Goal: Task Accomplishment & Management: Manage account settings

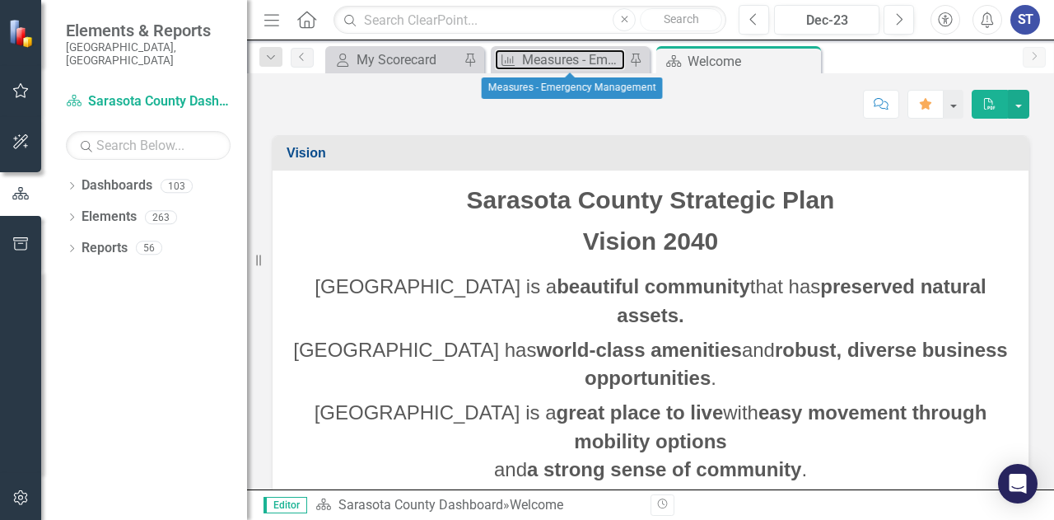
click at [598, 60] on div "Measures - Emergency Management" at bounding box center [573, 59] width 103 height 21
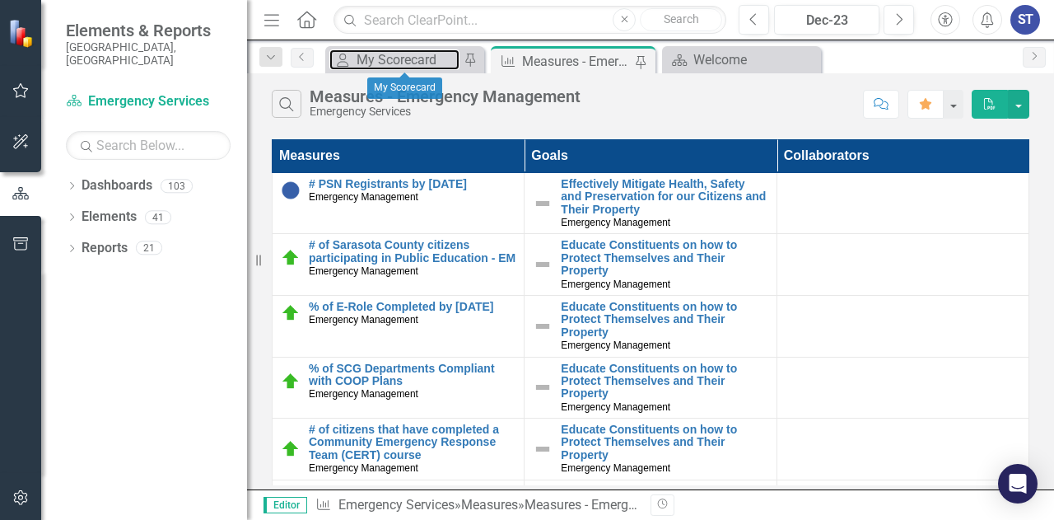
click at [388, 63] on div "My Scorecard" at bounding box center [408, 59] width 103 height 21
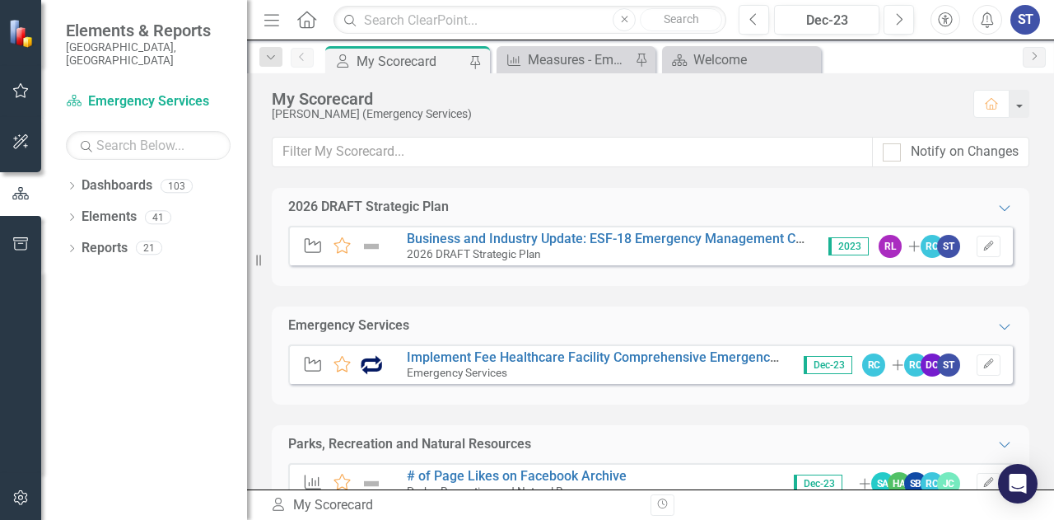
click at [70, 214] on icon "Dropdown" at bounding box center [72, 218] width 12 height 9
click at [136, 239] on link "Goals Goals" at bounding box center [118, 248] width 56 height 19
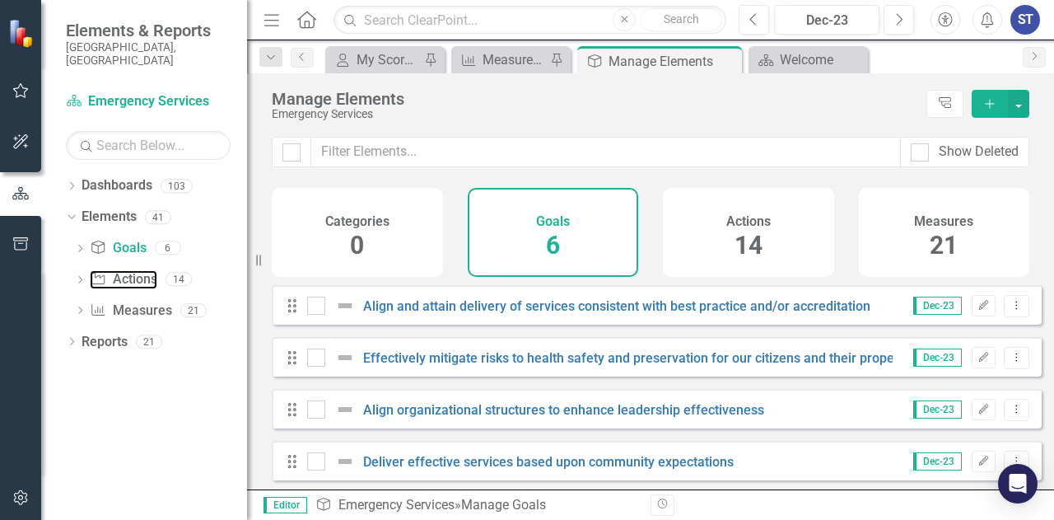
click at [137, 271] on link "Action Actions" at bounding box center [123, 279] width 67 height 19
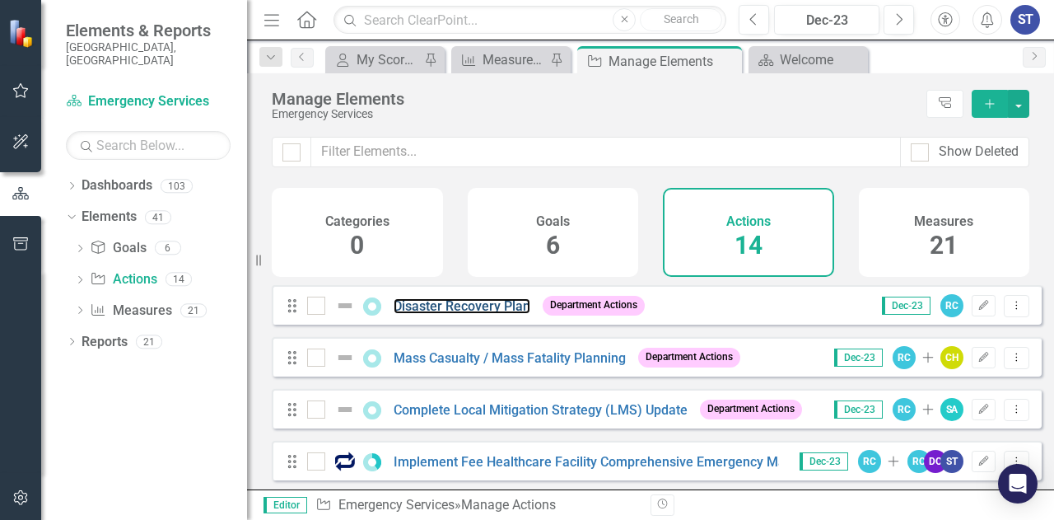
click at [447, 314] on link "Disaster Recovery Plan" at bounding box center [462, 306] width 137 height 16
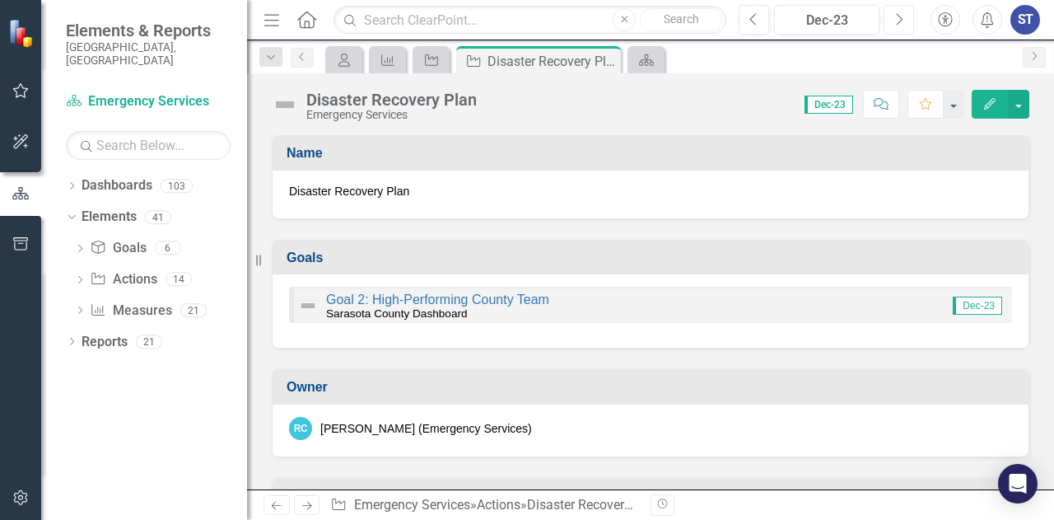
click at [902, 25] on icon "Next" at bounding box center [898, 19] width 9 height 15
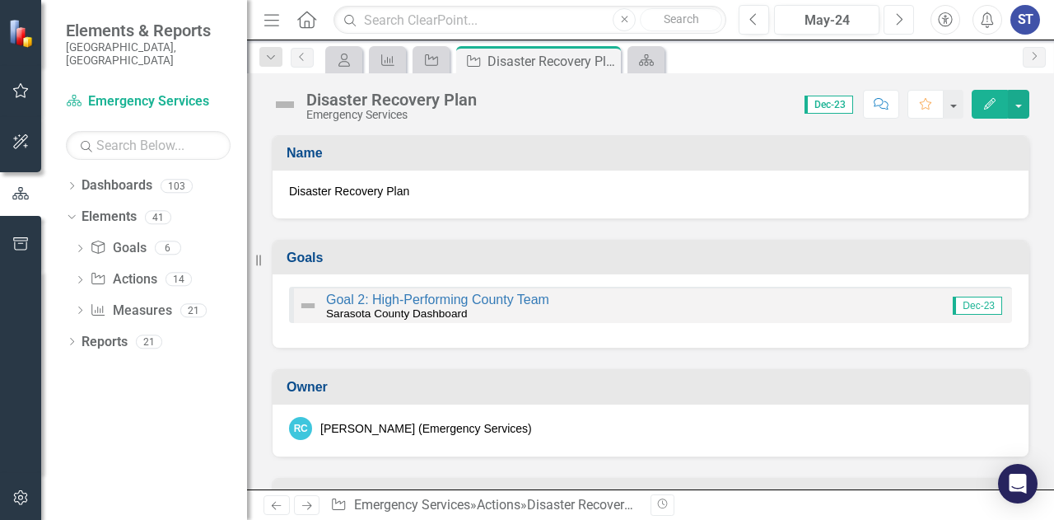
click at [902, 25] on icon "Next" at bounding box center [898, 19] width 9 height 15
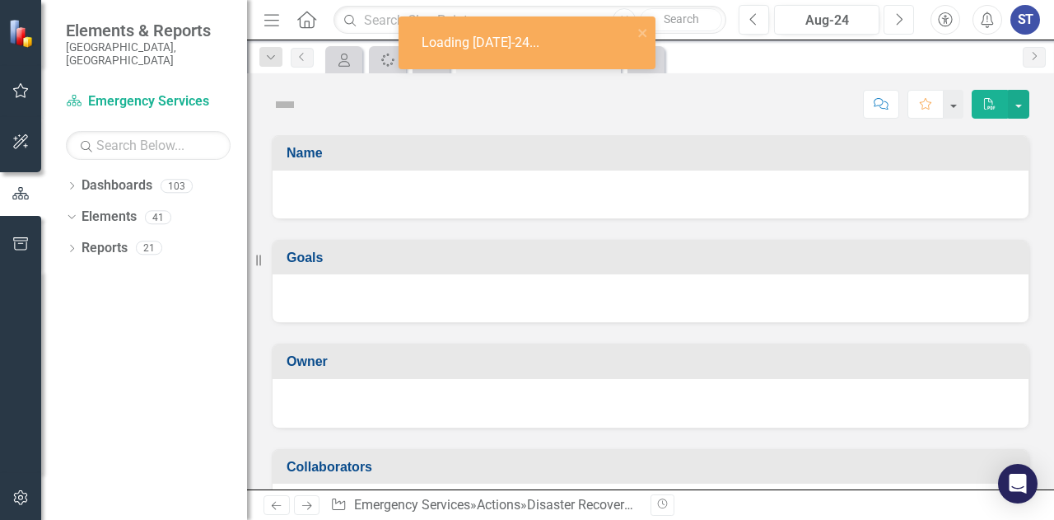
click at [902, 25] on icon "Next" at bounding box center [898, 19] width 9 height 15
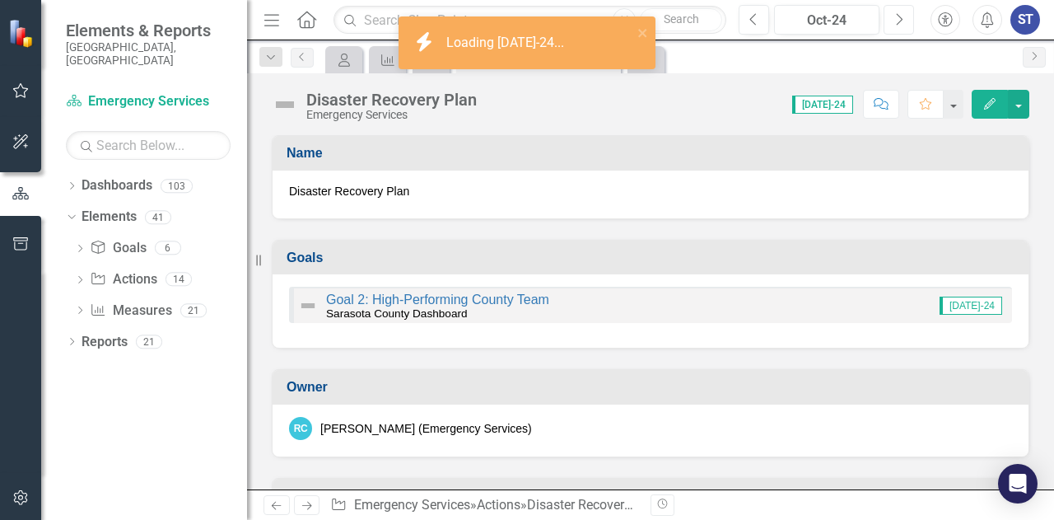
click at [902, 25] on icon "Next" at bounding box center [898, 19] width 9 height 15
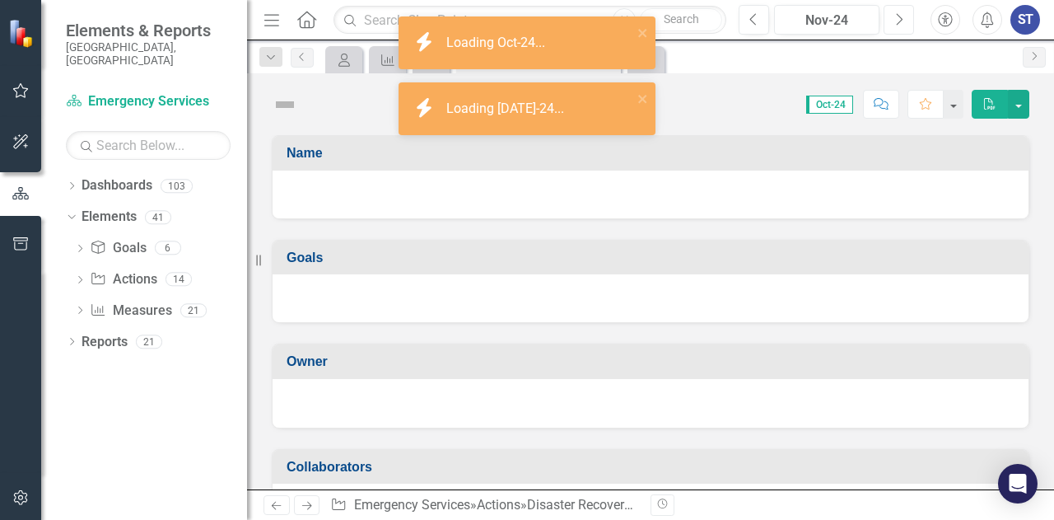
click at [902, 25] on icon "Next" at bounding box center [898, 19] width 9 height 15
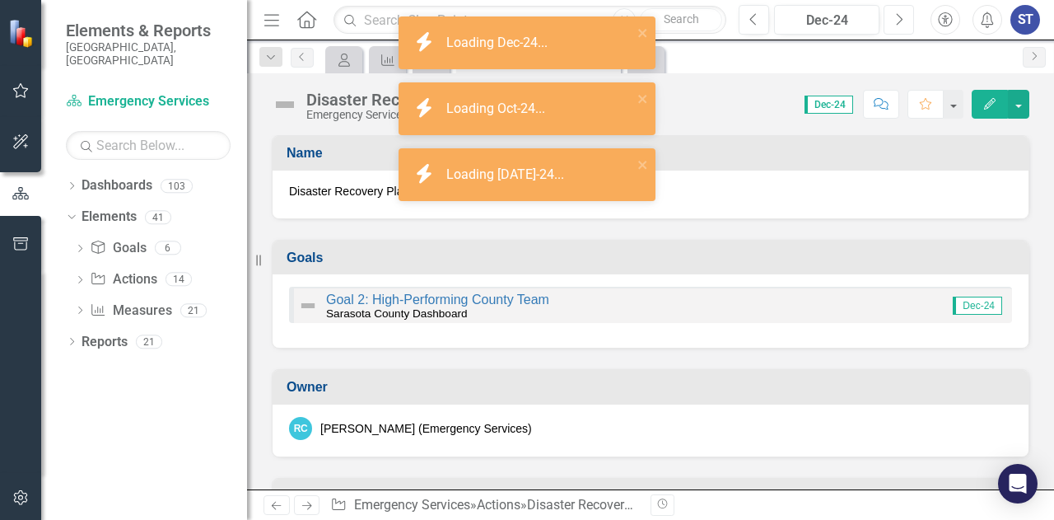
click at [904, 13] on button "Next" at bounding box center [899, 20] width 30 height 30
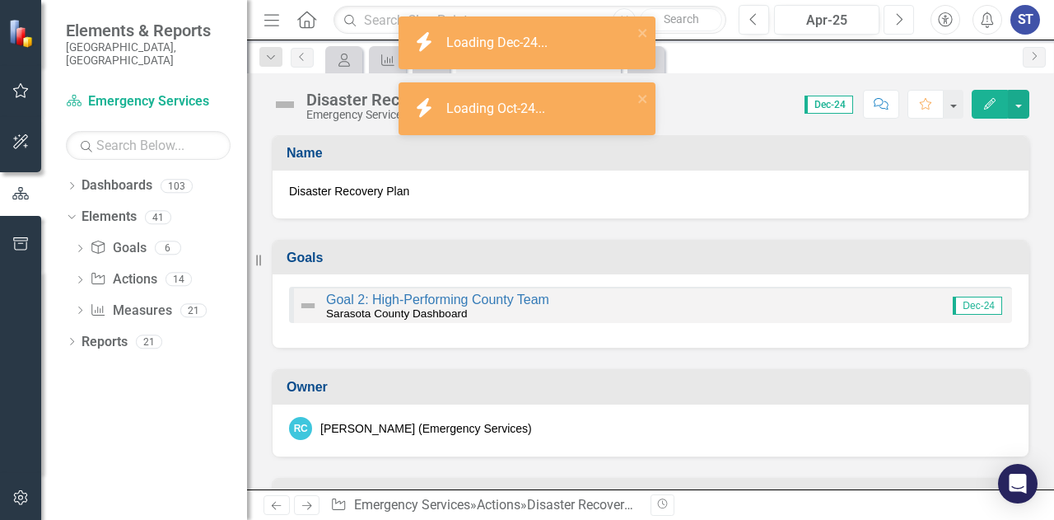
click at [904, 13] on button "Next" at bounding box center [899, 20] width 30 height 30
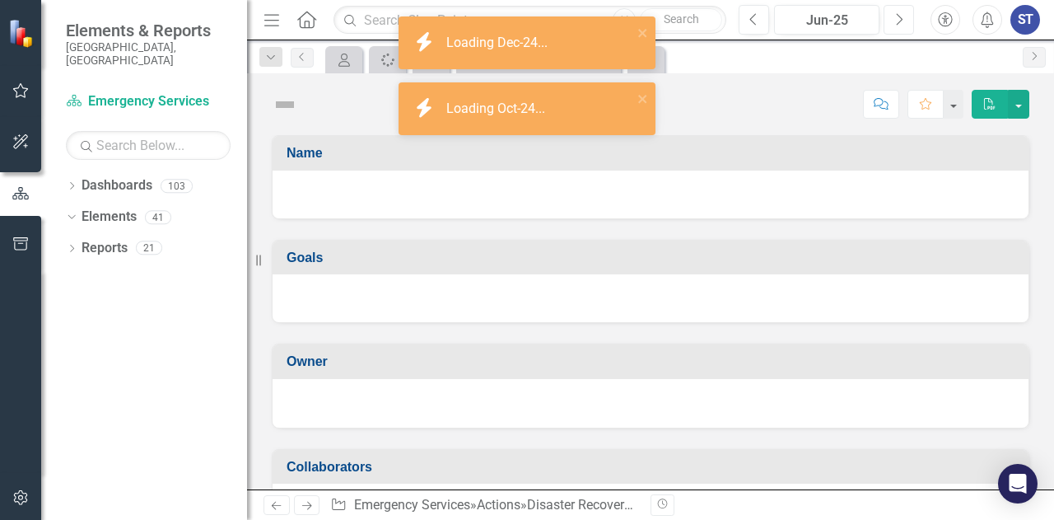
click at [904, 13] on button "Next" at bounding box center [899, 20] width 30 height 30
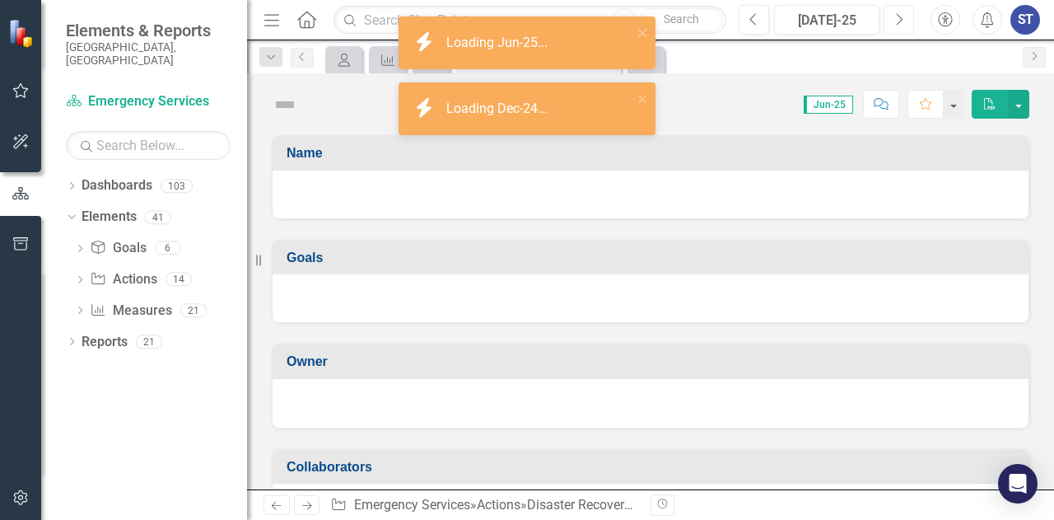
click at [904, 13] on button "Next" at bounding box center [899, 20] width 30 height 30
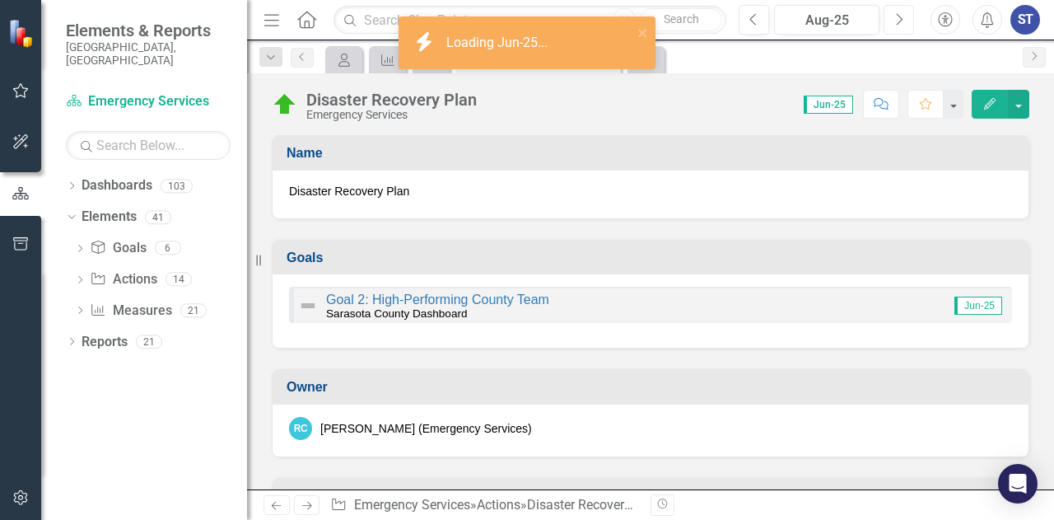
click at [904, 13] on button "Next" at bounding box center [899, 20] width 30 height 30
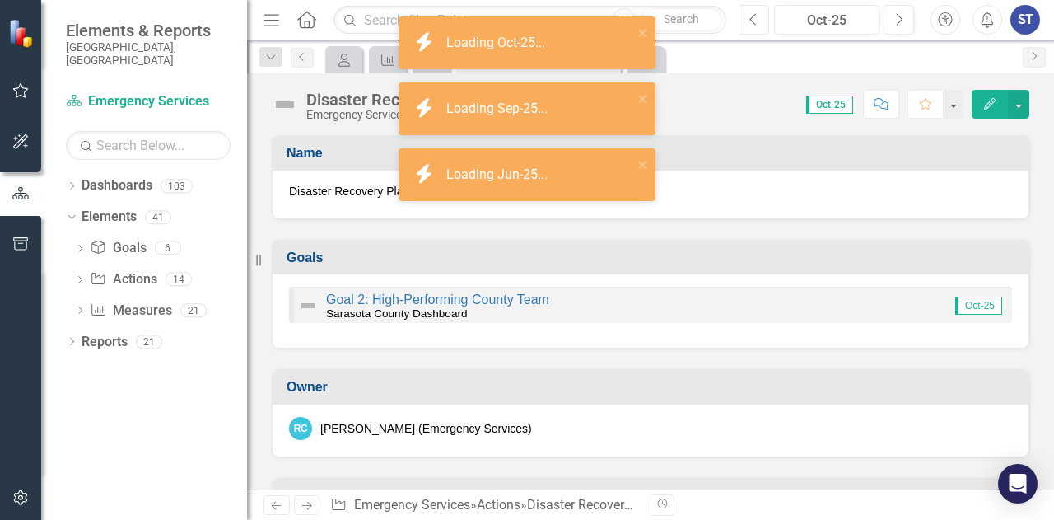
click at [743, 17] on button "Previous" at bounding box center [754, 20] width 30 height 30
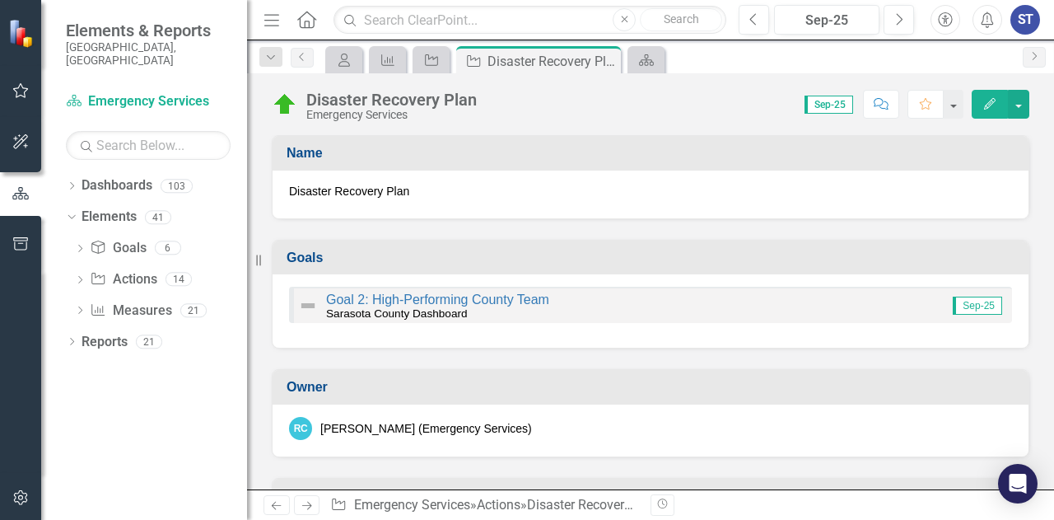
click at [275, 58] on icon "Dropdown" at bounding box center [271, 58] width 15 height 12
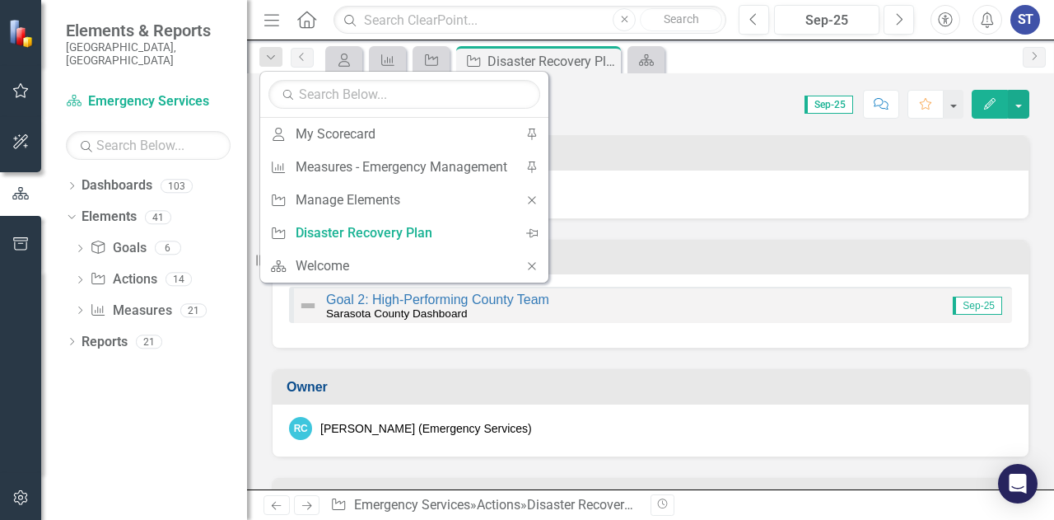
click at [275, 58] on icon "Dropdown" at bounding box center [271, 58] width 15 height 12
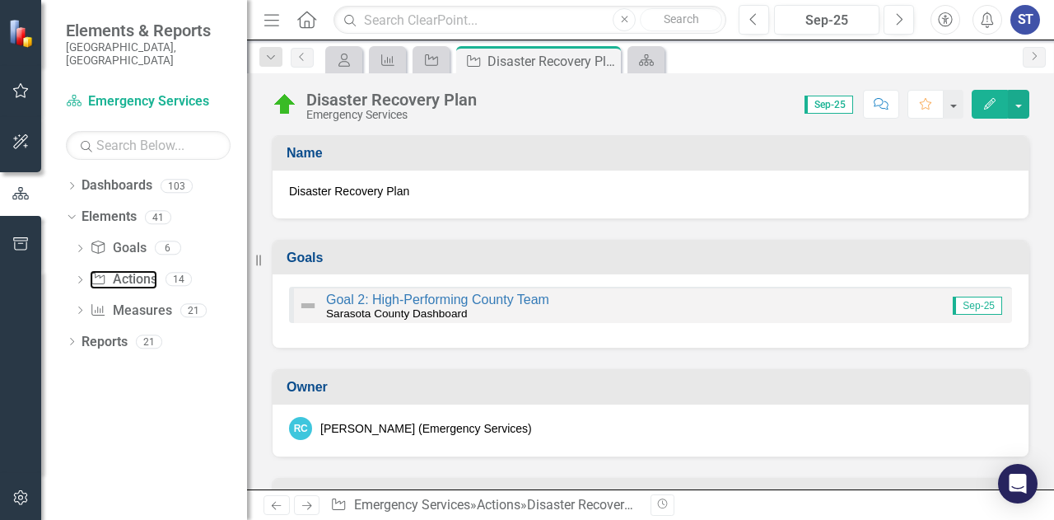
click at [124, 270] on link "Action Actions" at bounding box center [123, 279] width 67 height 19
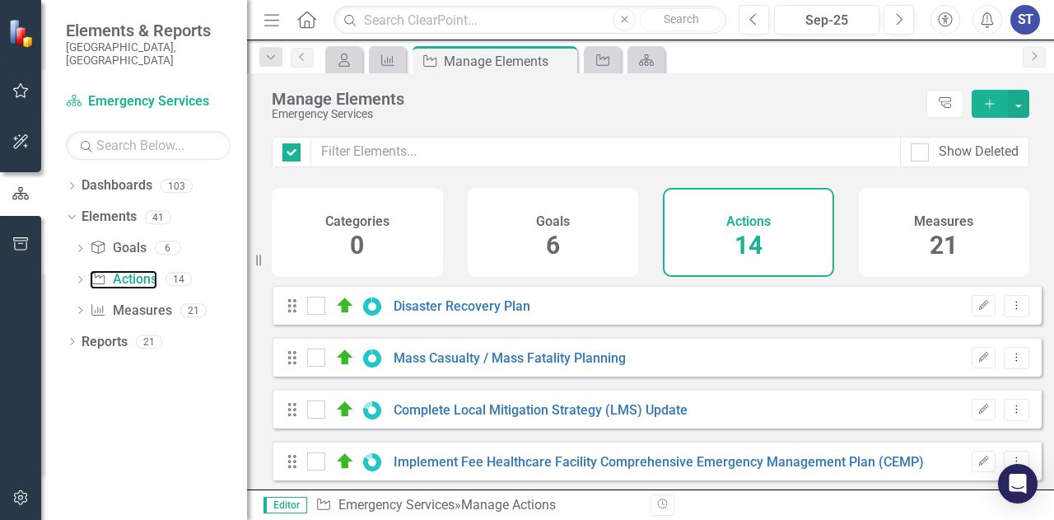
checkbox input "false"
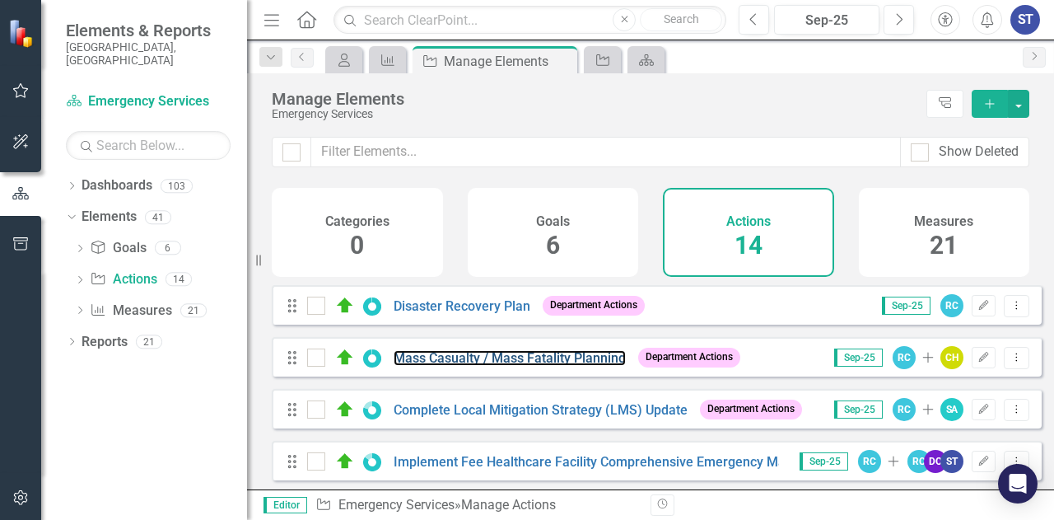
click at [469, 366] on link "Mass Casualty / Mass Fatality Planning" at bounding box center [510, 358] width 232 height 16
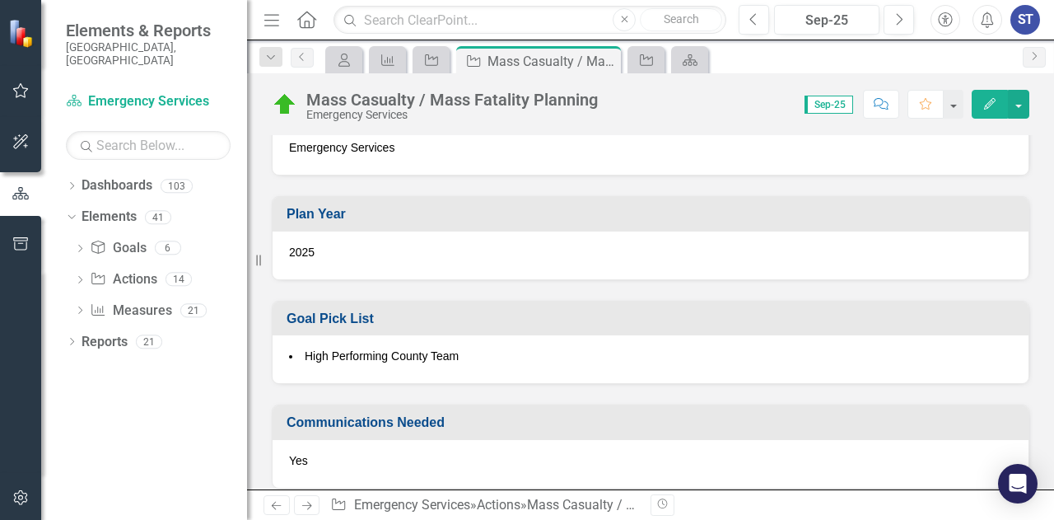
scroll to position [1165, 0]
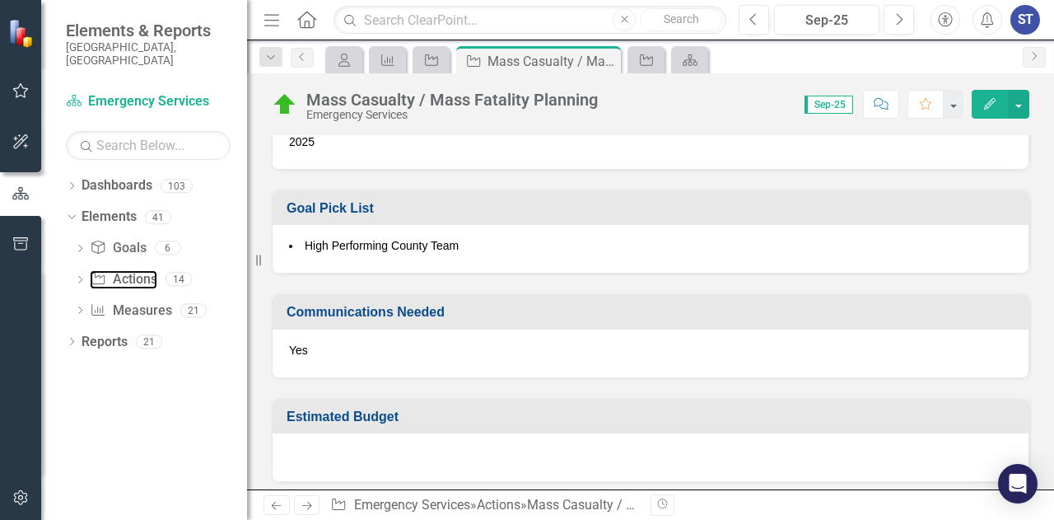
click at [127, 270] on link "Action Actions" at bounding box center [123, 279] width 67 height 19
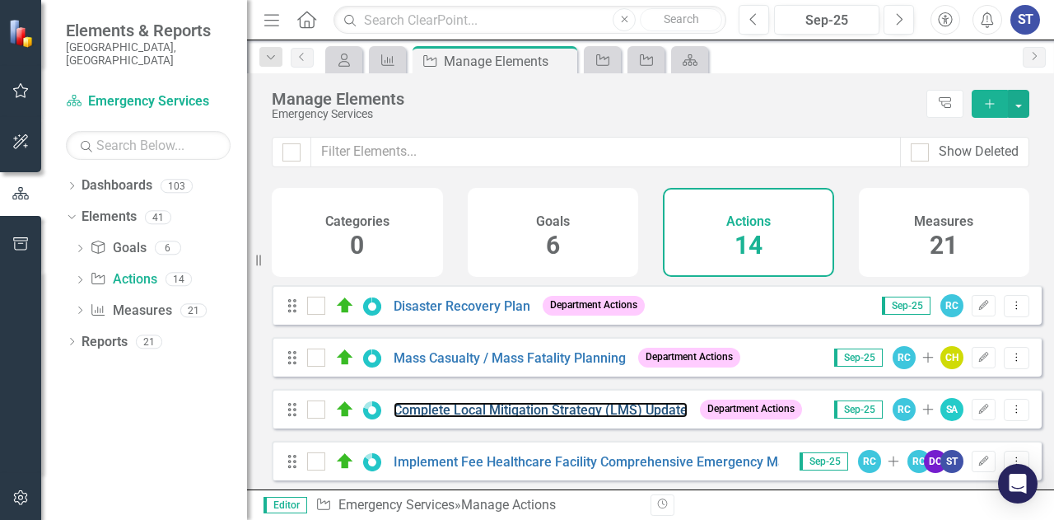
click at [510, 418] on link "Complete Local Mitigation Strategy (LMS) Update" at bounding box center [541, 410] width 294 height 16
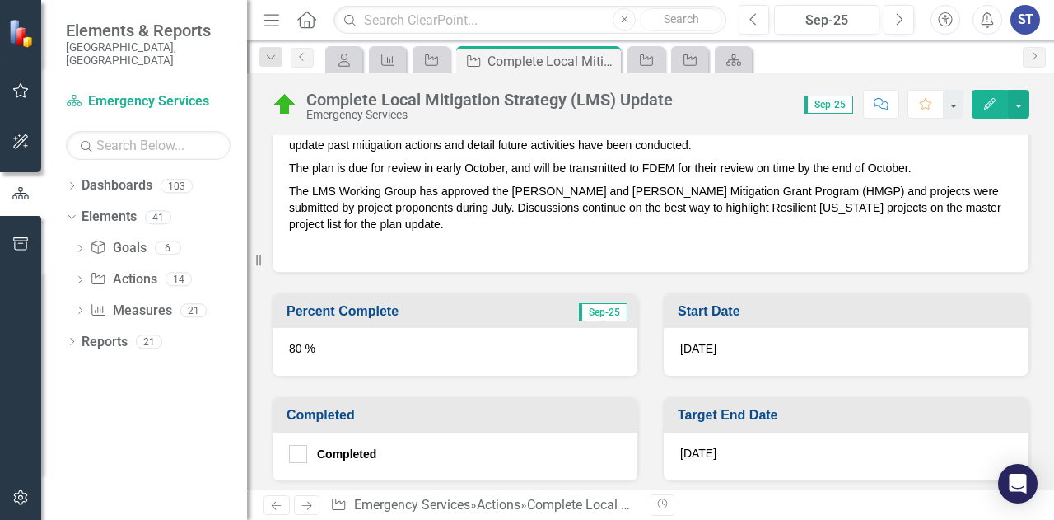
scroll to position [632, 0]
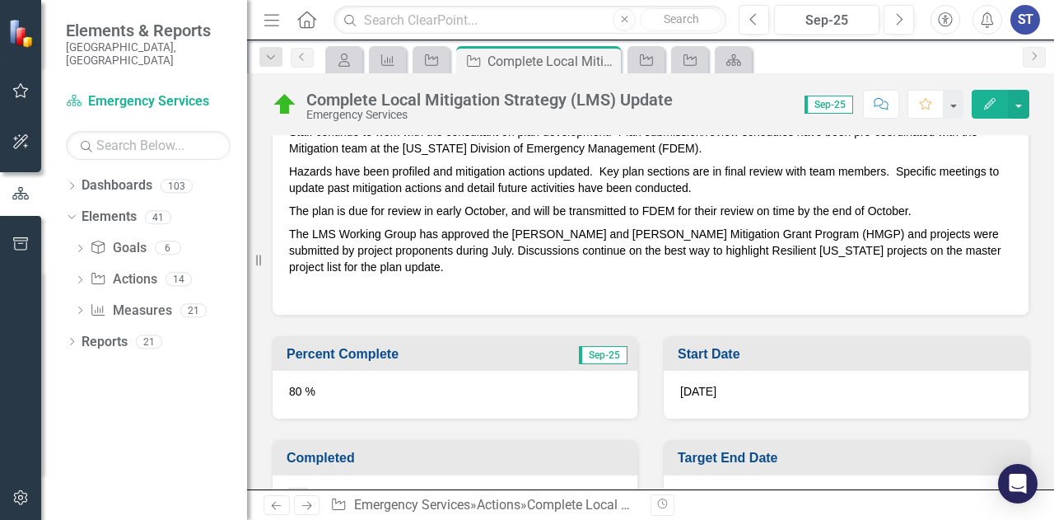
drag, startPoint x: 609, startPoint y: 268, endPoint x: 708, endPoint y: 243, distance: 101.9
click at [708, 243] on p "The LMS Working Group has approved the [PERSON_NAME] and [PERSON_NAME] Mitigati…" at bounding box center [650, 250] width 723 height 56
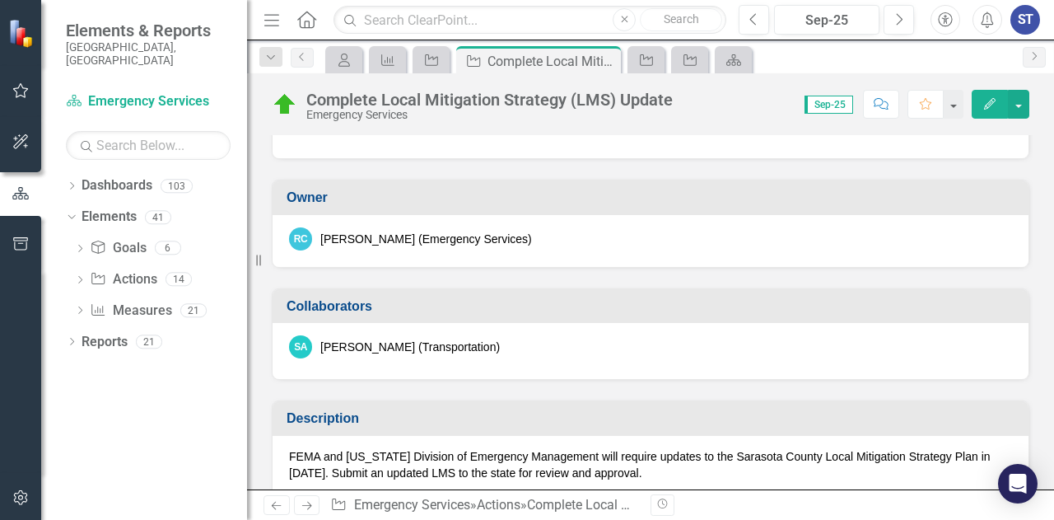
scroll to position [0, 0]
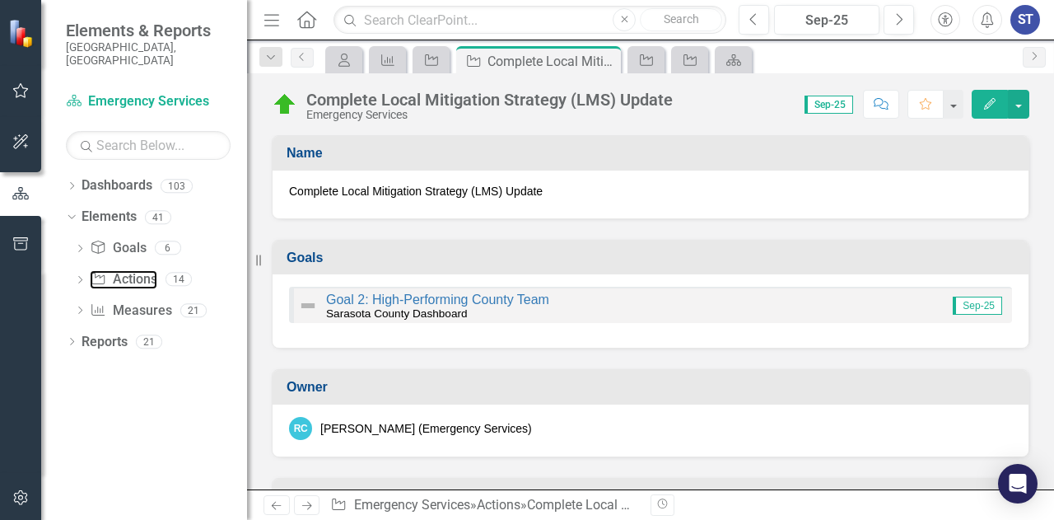
click at [133, 270] on link "Action Actions" at bounding box center [123, 279] width 67 height 19
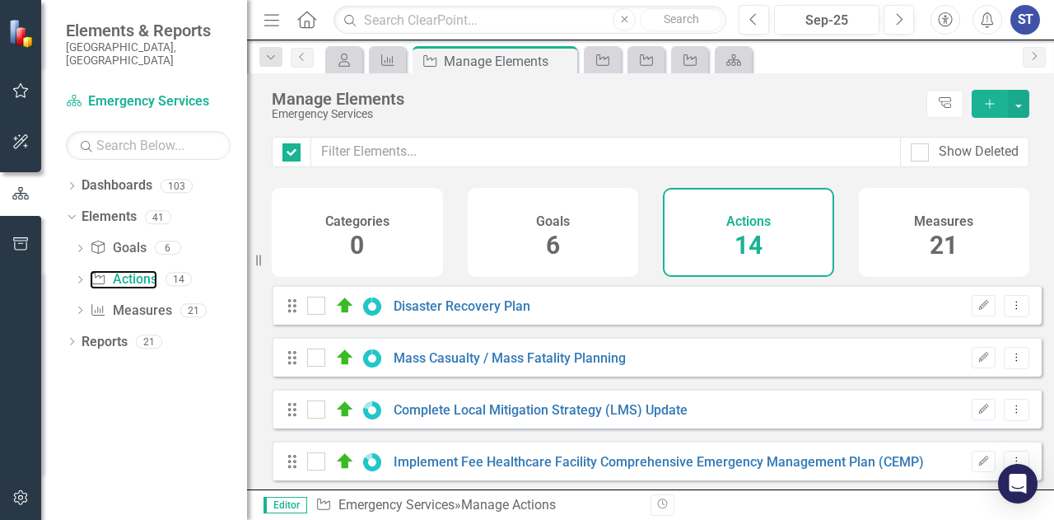
checkbox input "false"
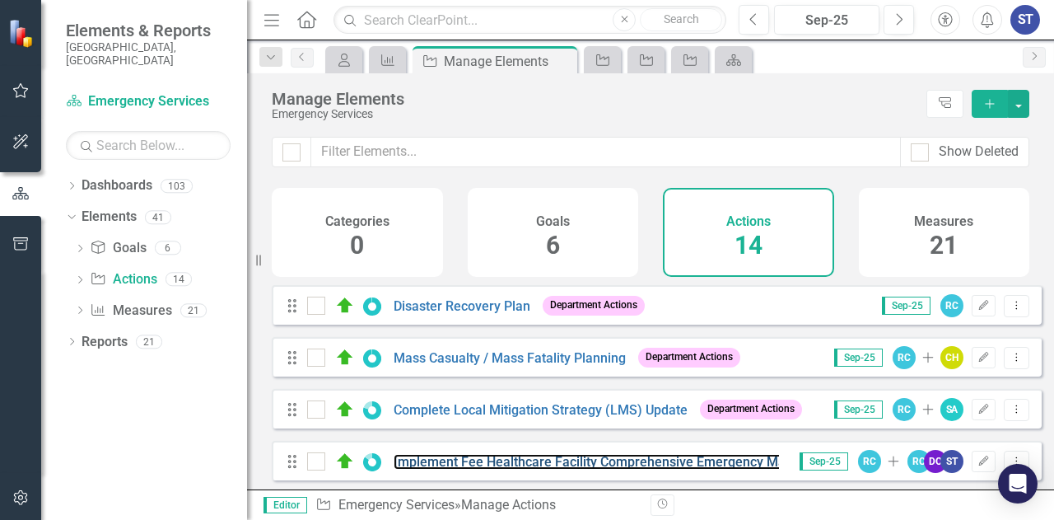
click at [616, 469] on link "Implement Fee Healthcare Facility Comprehensive Emergency Management Plan (CEMP)" at bounding box center [659, 462] width 530 height 16
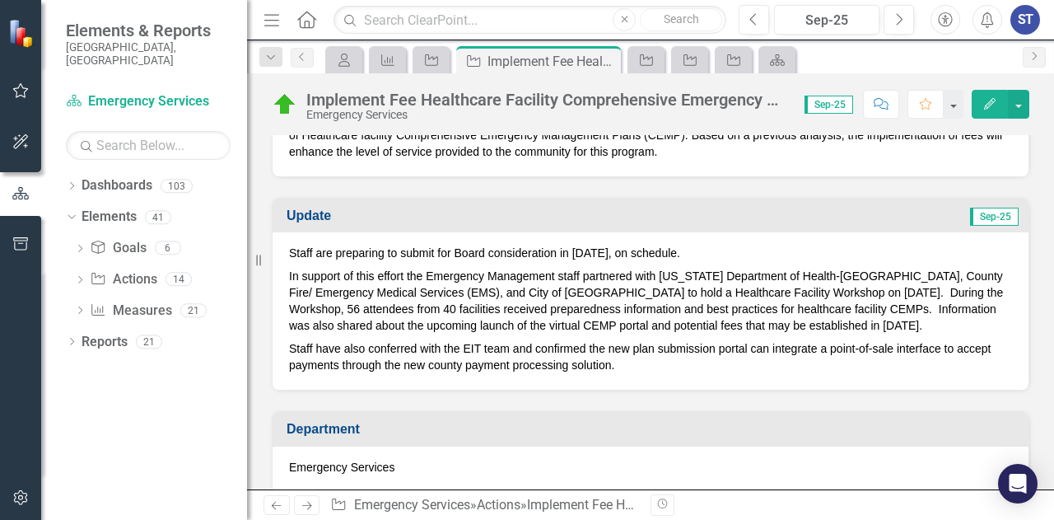
scroll to position [128, 0]
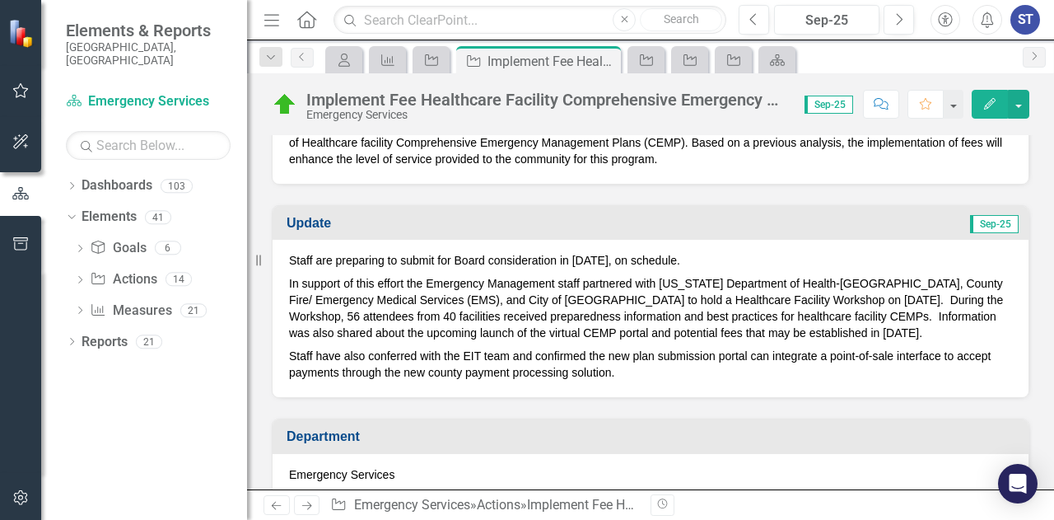
click at [621, 258] on p "Staff are preparing to submit for Board consideration in [DATE], on schedule." at bounding box center [650, 262] width 723 height 20
click at [614, 258] on p "Staff are preparing to submit for Board consideration in [DATE], on schedule." at bounding box center [650, 262] width 723 height 20
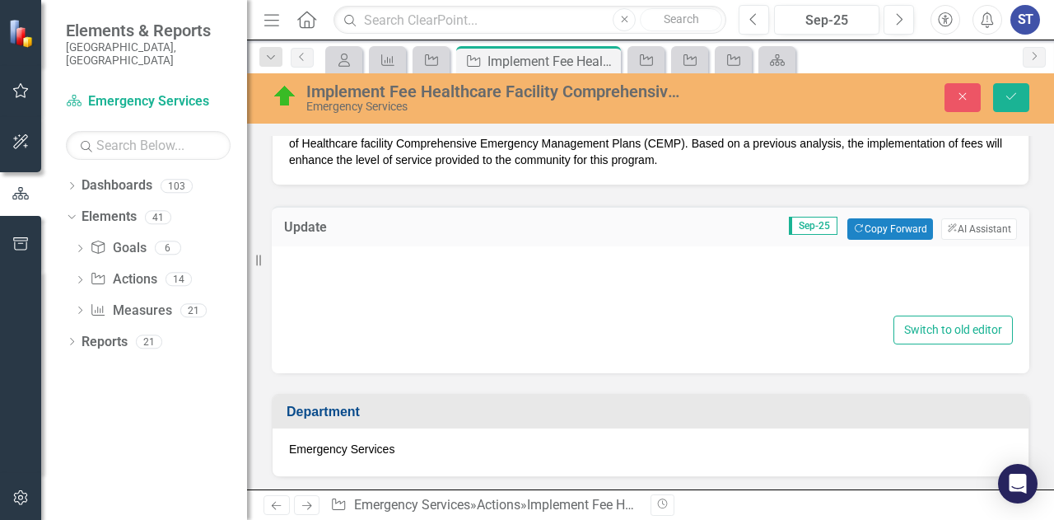
type textarea "<p>Staff are preparing to submit for Board consideration in [DATE], on schedule…"
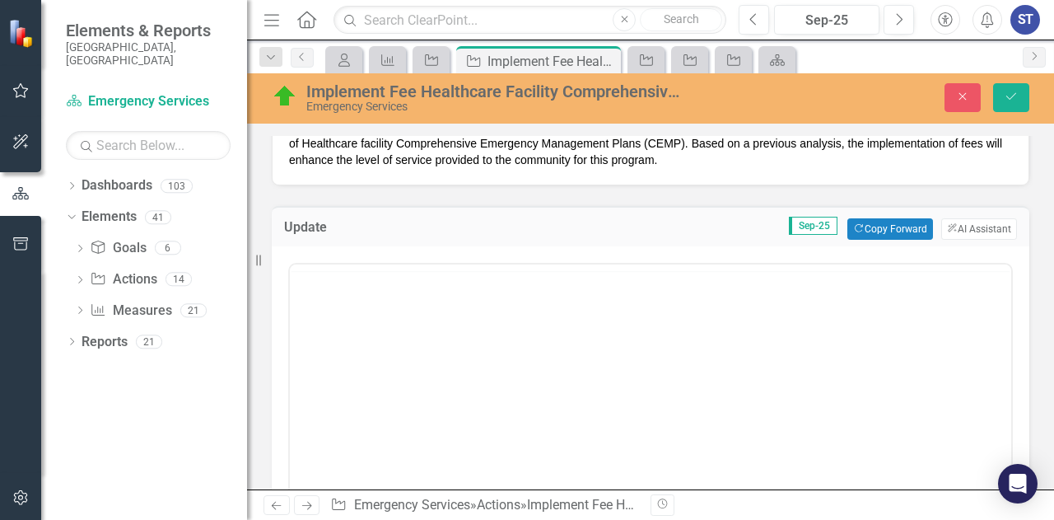
scroll to position [0, 0]
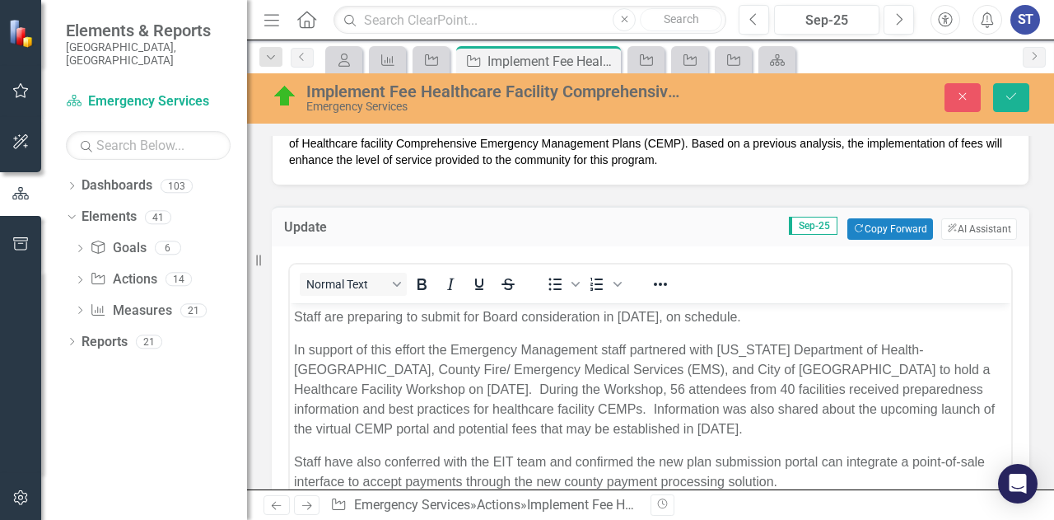
click at [666, 316] on p "Staff are preparing to submit for Board consideration in [DATE], on schedule." at bounding box center [650, 317] width 713 height 20
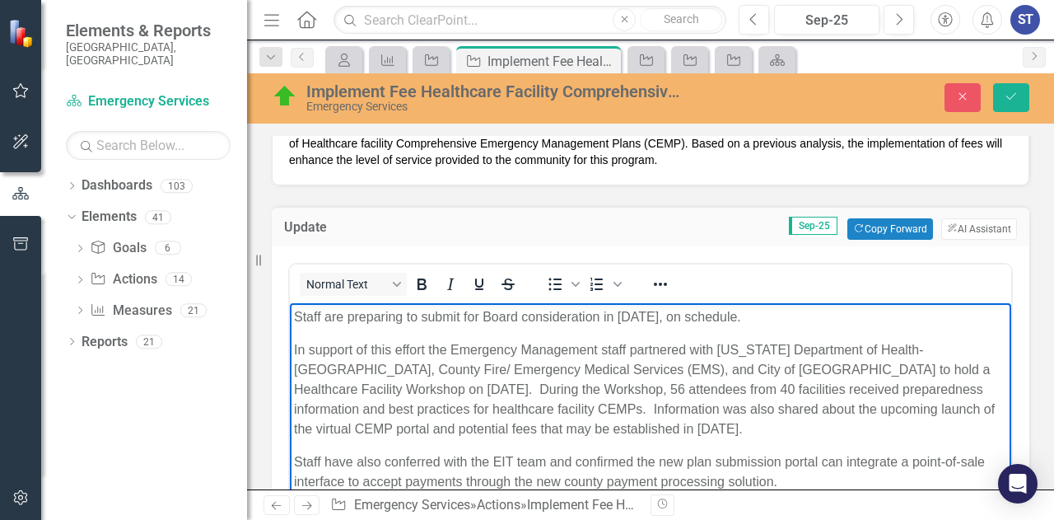
click at [998, 268] on div "Normal Text To open the popup, press Shift+Enter To open the popup, press Shift…" at bounding box center [650, 284] width 721 height 32
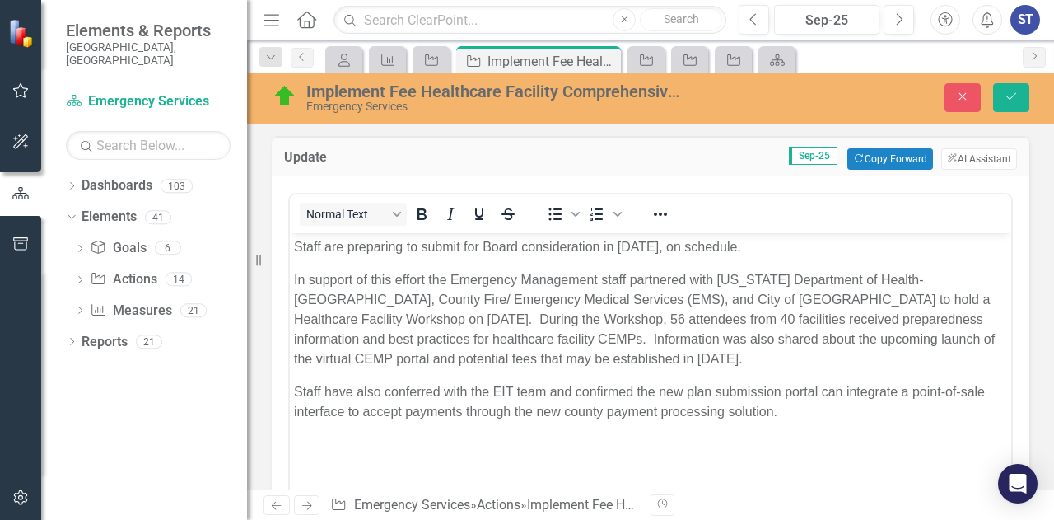
scroll to position [194, 0]
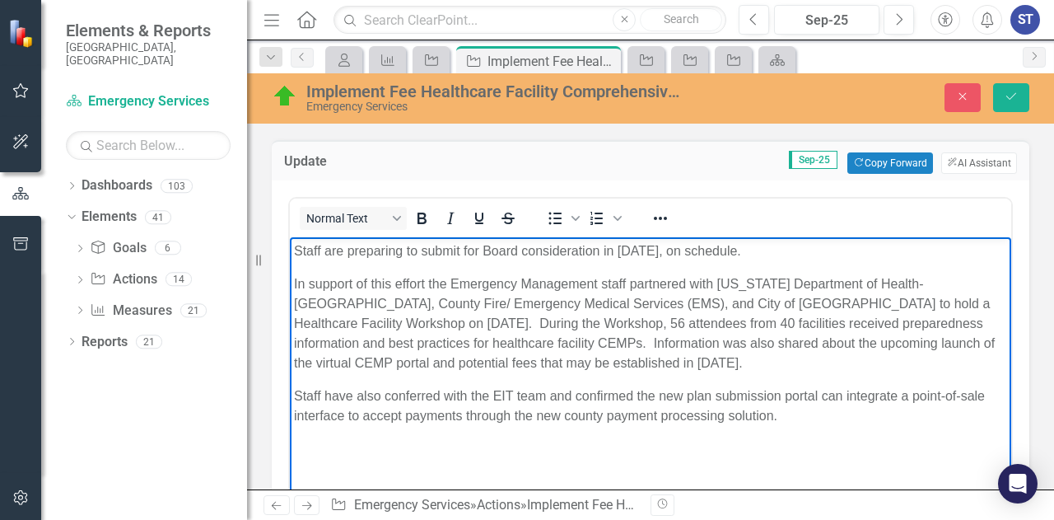
click at [611, 250] on p "Staff are preparing to submit for Board consideration in [DATE], on schedule." at bounding box center [650, 251] width 713 height 20
click at [679, 251] on p "Staff are preparing to submit for Board consideration in [DATE], on schedule." at bounding box center [650, 251] width 713 height 20
click at [718, 327] on p "In support of this effort the Emergency Management staff partnered with [US_STA…" at bounding box center [650, 323] width 713 height 99
click at [965, 89] on button "Close" at bounding box center [963, 97] width 36 height 29
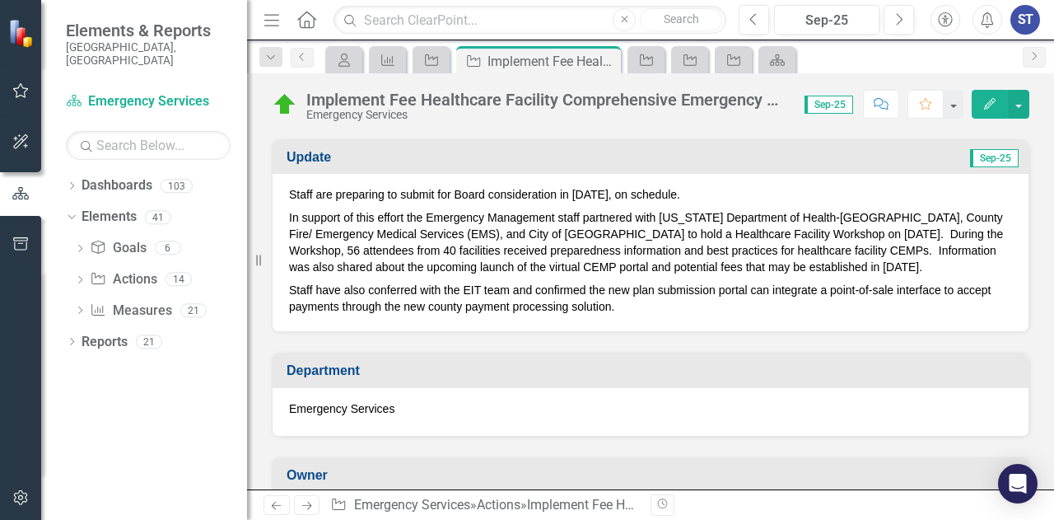
click at [623, 302] on p "Staff have also conferred with the EIT team and confirmed the new plan submissi…" at bounding box center [650, 296] width 723 height 36
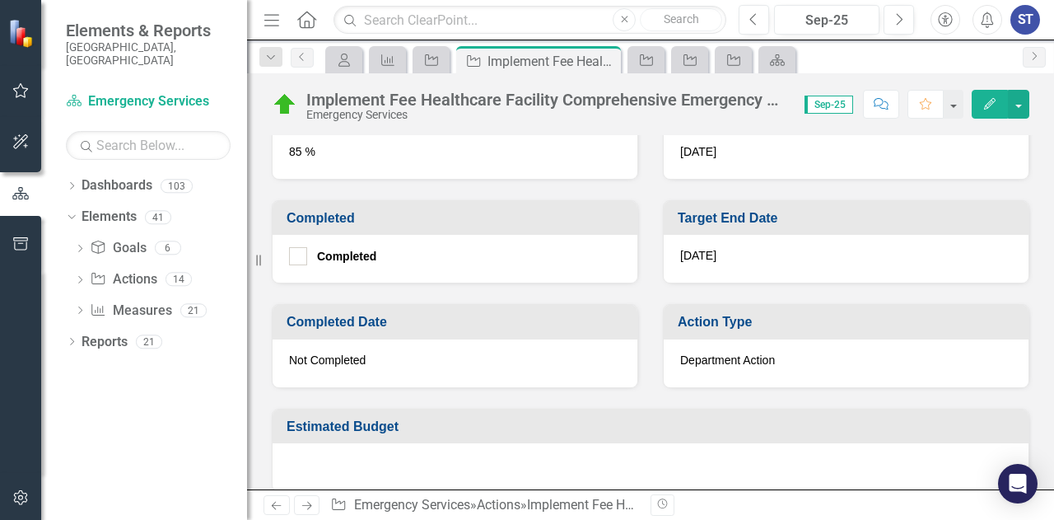
scroll to position [843, 0]
